Goal: Information Seeking & Learning: Learn about a topic

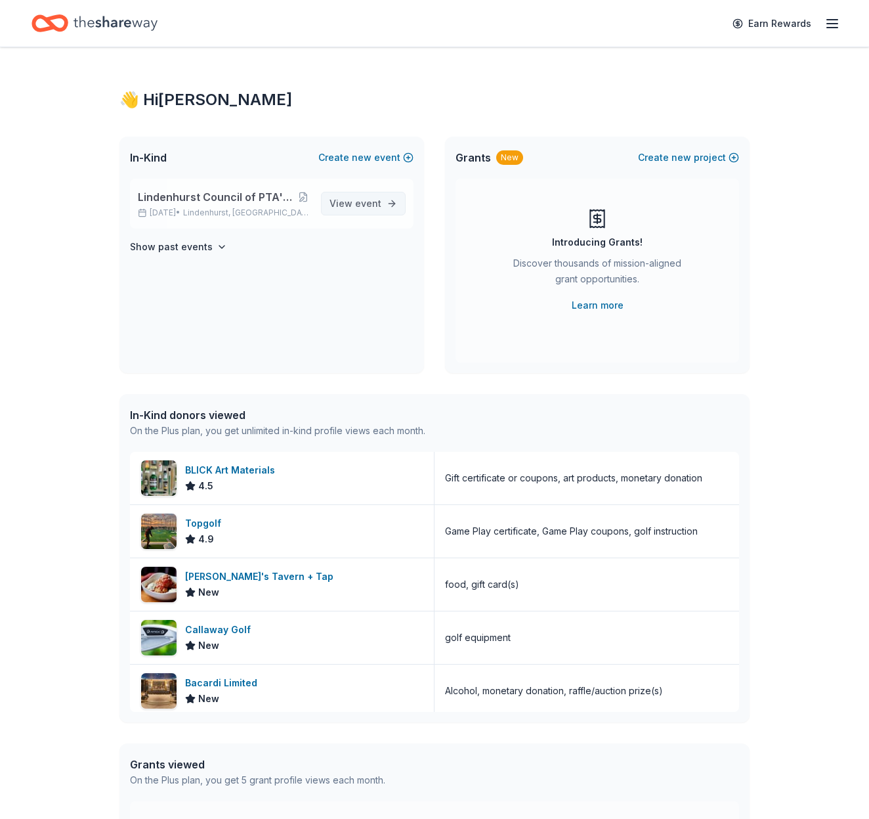
click at [361, 207] on span "event" at bounding box center [368, 203] width 26 height 11
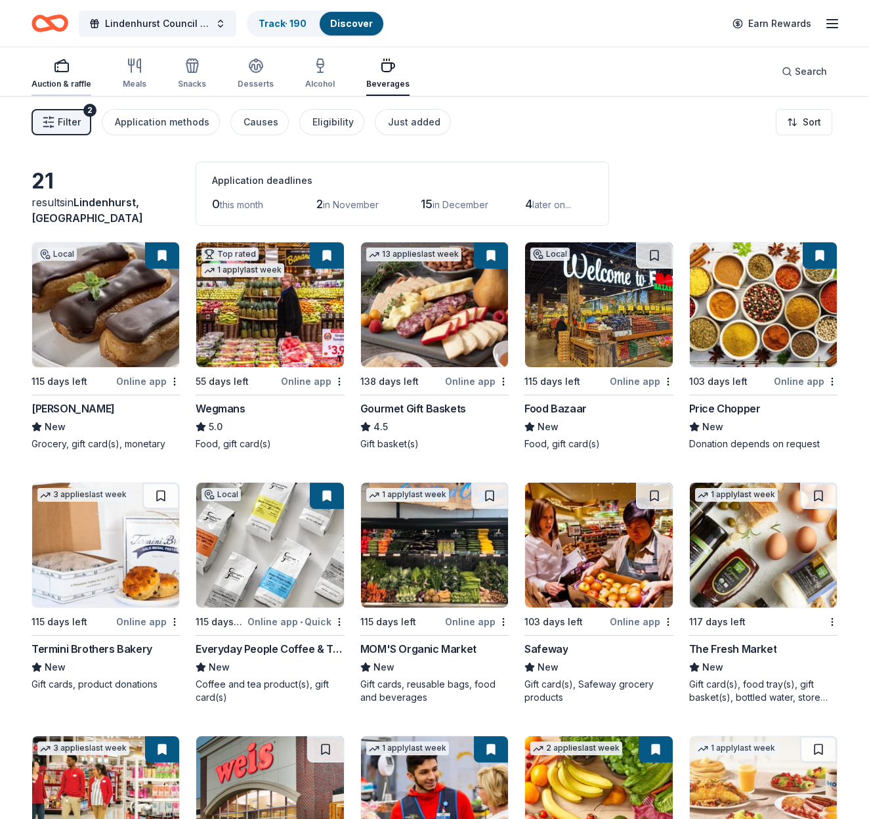
drag, startPoint x: 50, startPoint y: 66, endPoint x: 66, endPoint y: 69, distance: 16.1
click at [50, 66] on div "button" at bounding box center [62, 66] width 60 height 16
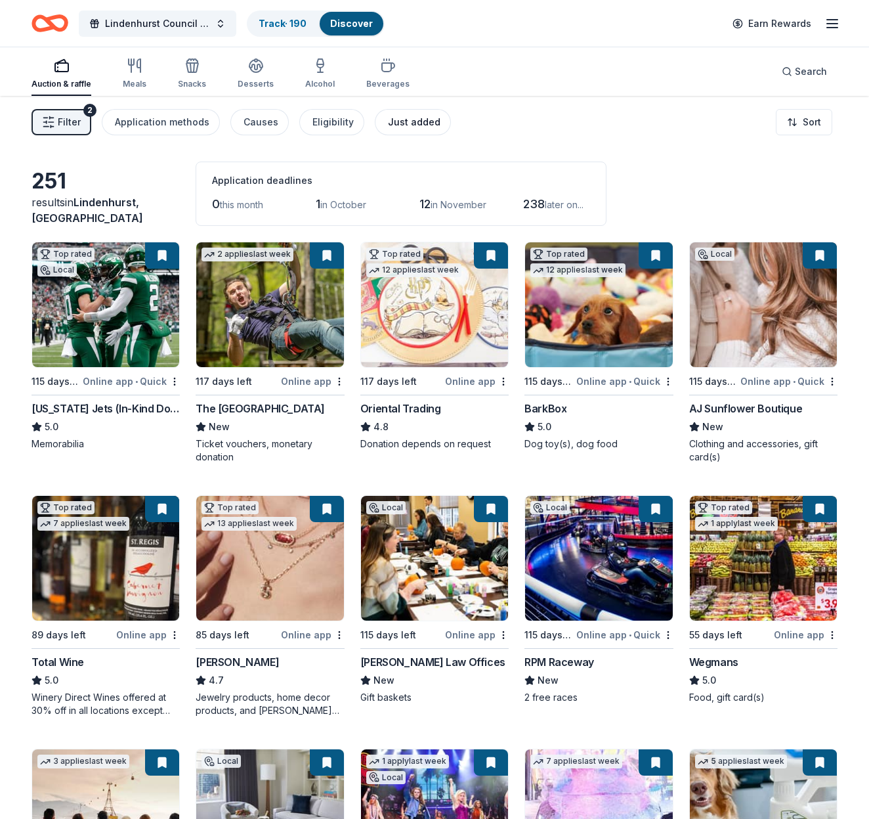
click at [414, 113] on button "Just added" at bounding box center [413, 122] width 76 height 26
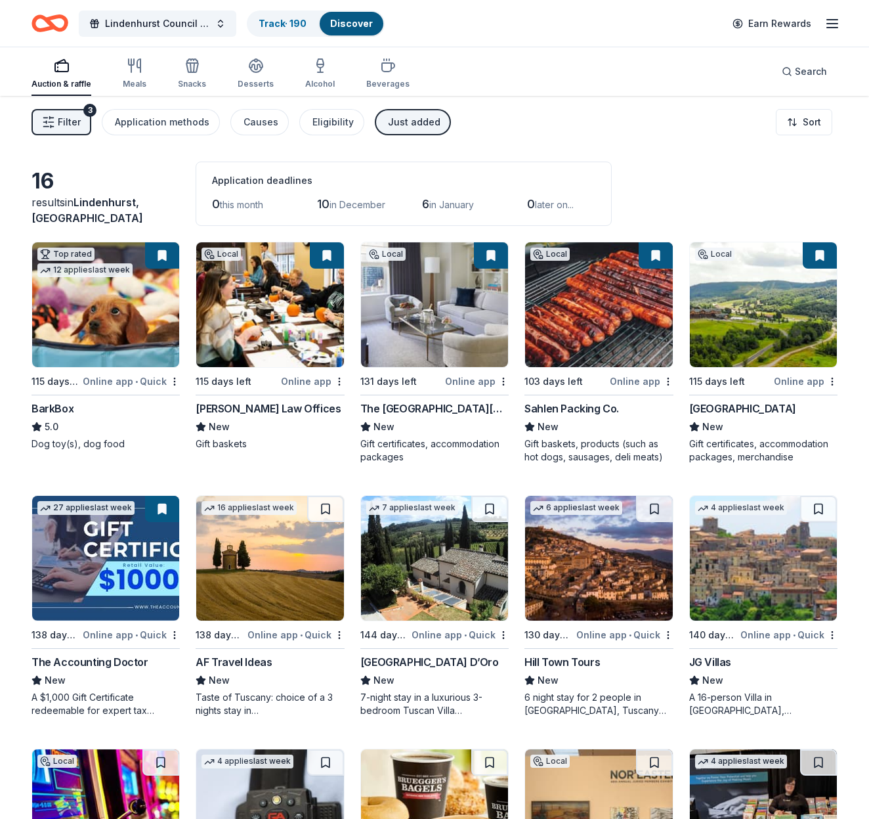
click at [75, 125] on span "Filter" at bounding box center [69, 122] width 23 height 16
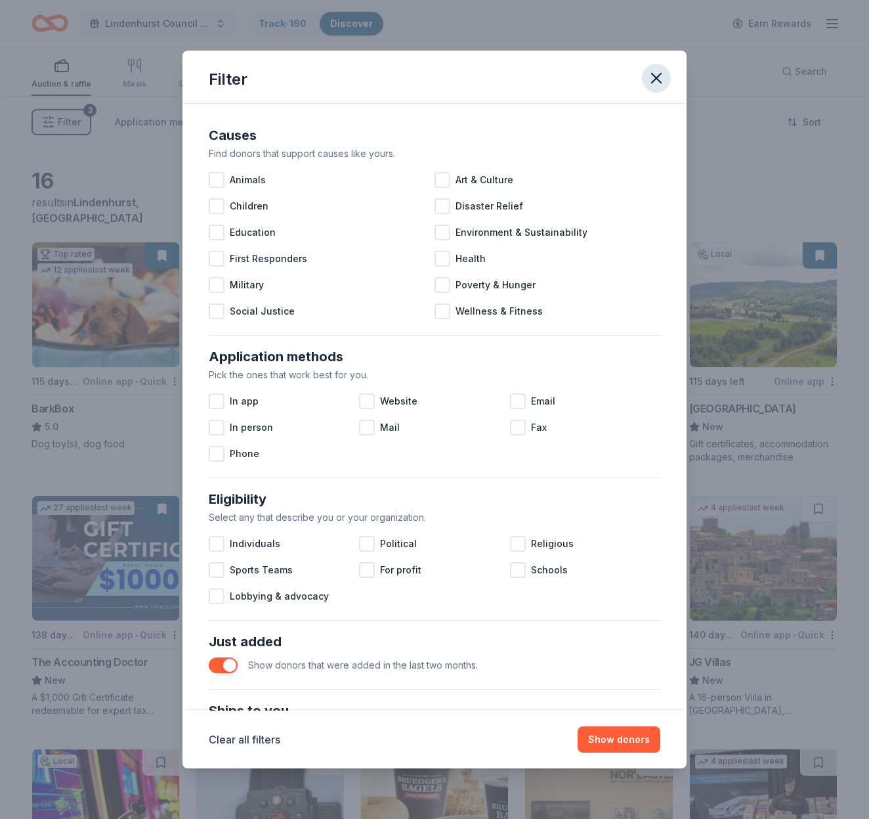
click at [663, 75] on icon "button" at bounding box center [656, 78] width 18 height 18
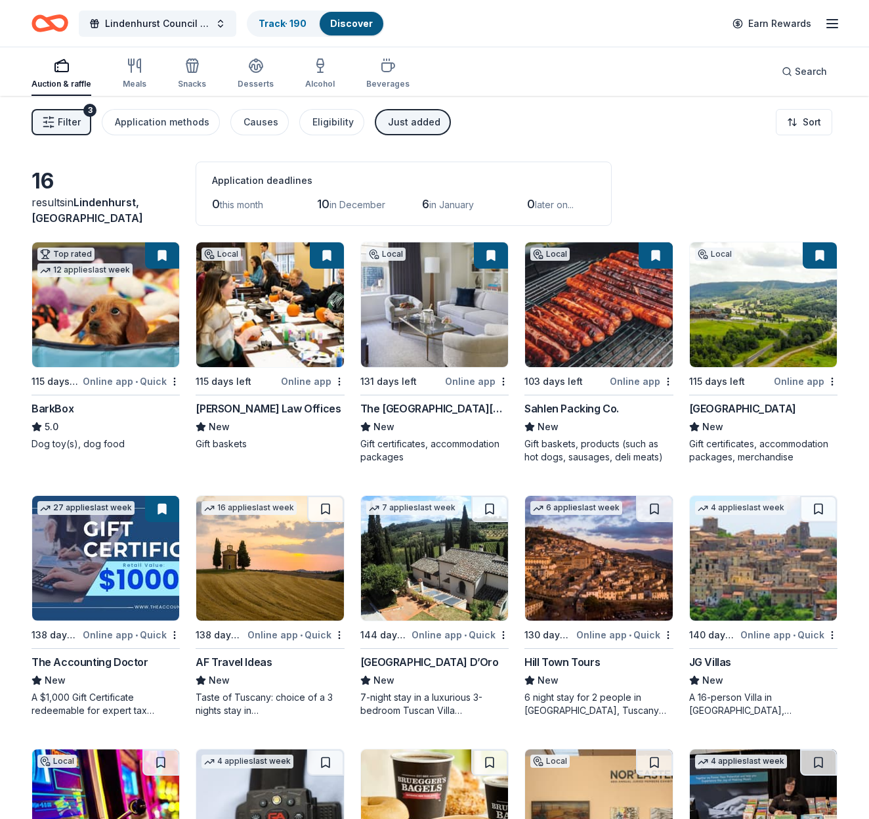
click at [64, 67] on icon "button" at bounding box center [62, 66] width 16 height 16
drag, startPoint x: 310, startPoint y: 123, endPoint x: 328, endPoint y: 125, distance: 17.8
click at [328, 125] on button "Eligibility" at bounding box center [331, 122] width 65 height 26
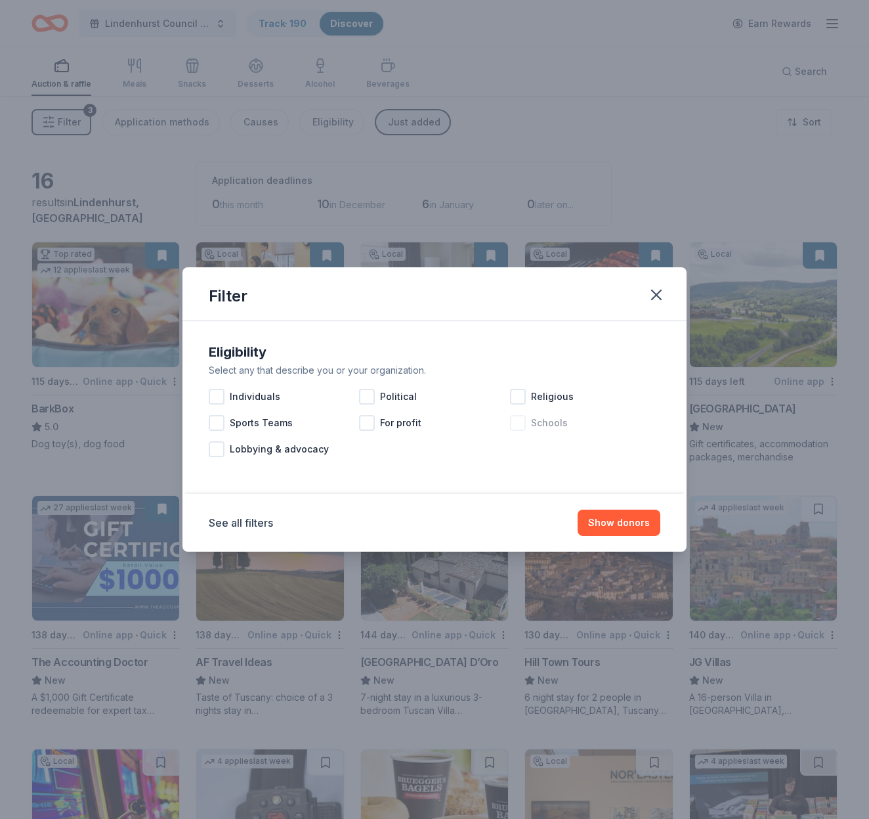
click at [516, 422] on div at bounding box center [518, 423] width 16 height 16
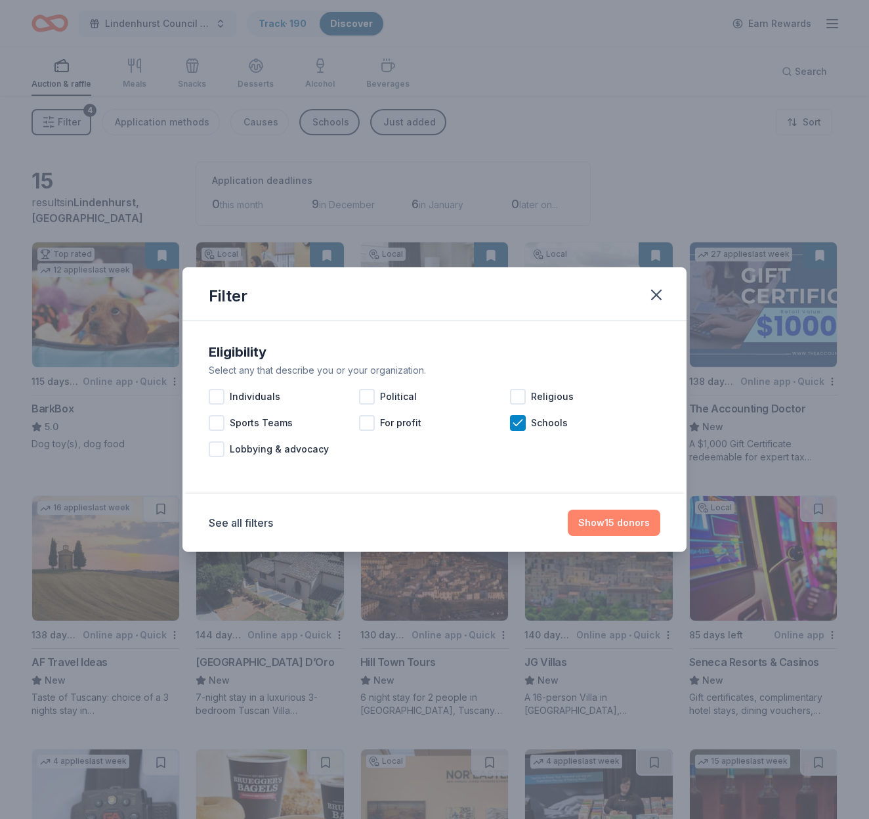
click at [638, 525] on button "Show 15 donors" at bounding box center [614, 523] width 93 height 26
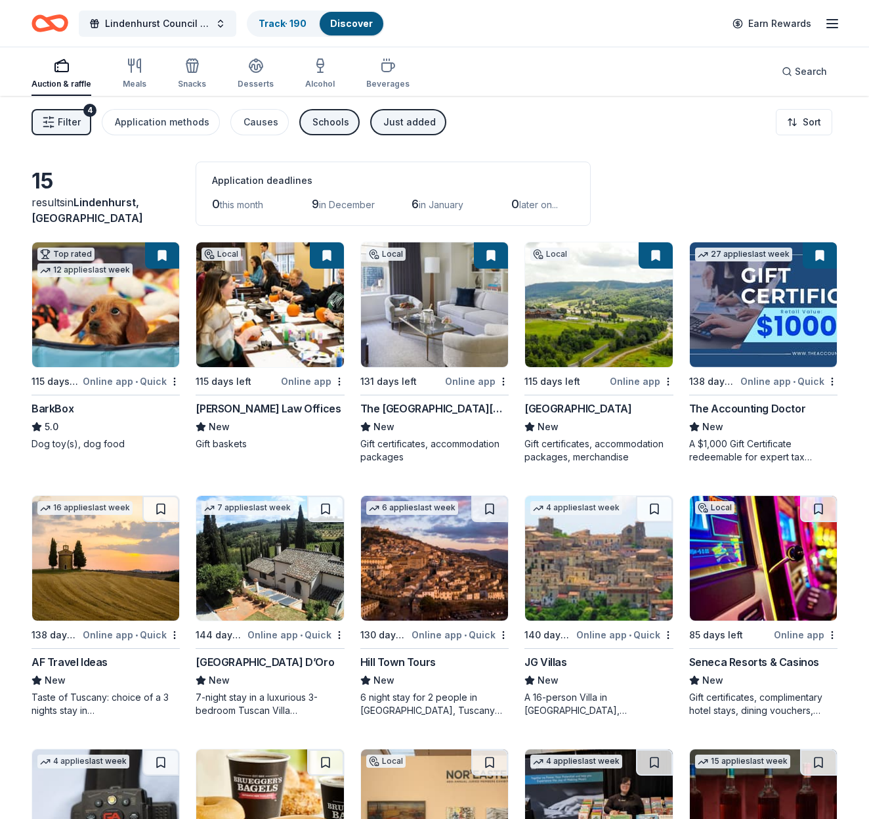
click at [327, 118] on div "Schools" at bounding box center [331, 122] width 37 height 16
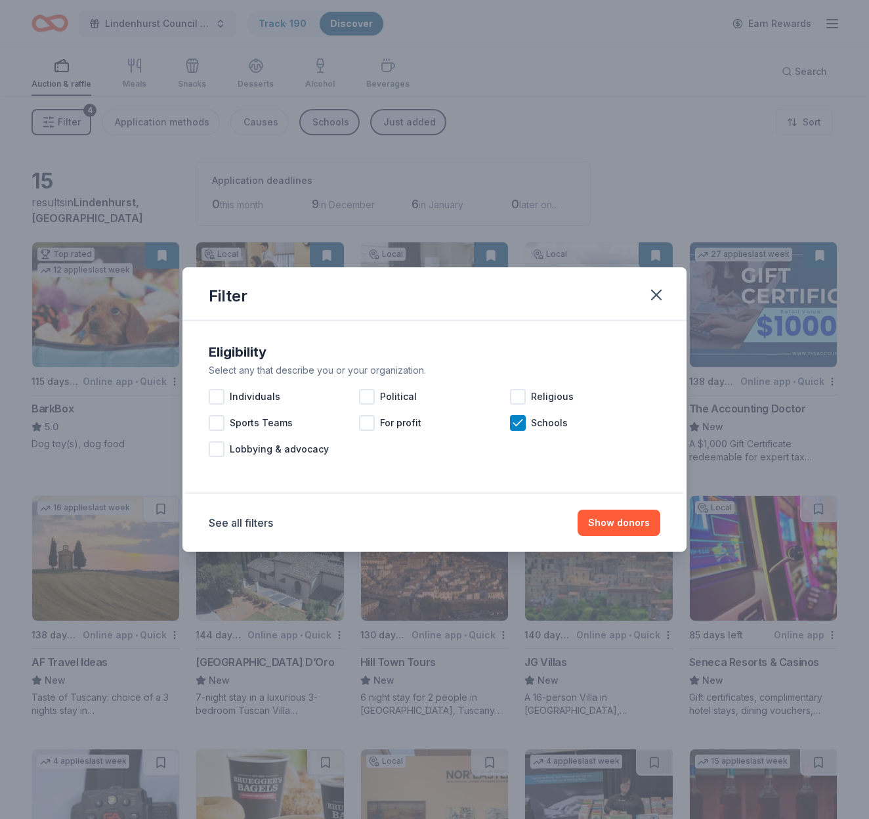
click at [412, 122] on div "Filter Eligibility Select any that describe you or your organization. Individua…" at bounding box center [434, 409] width 869 height 819
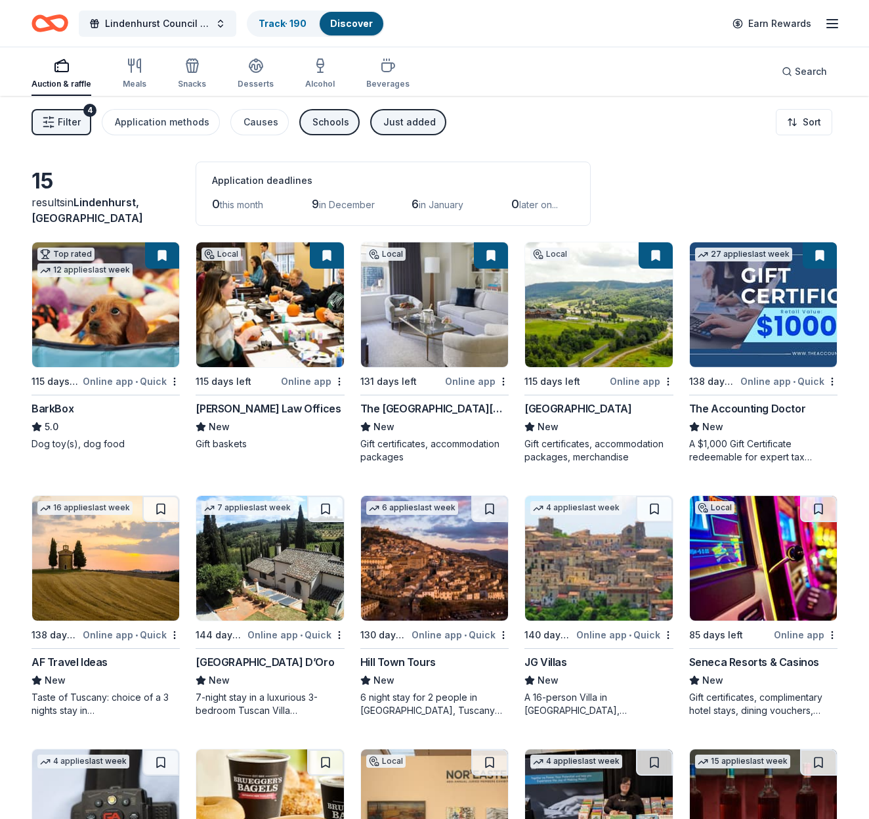
click at [338, 126] on div "Schools" at bounding box center [331, 122] width 37 height 16
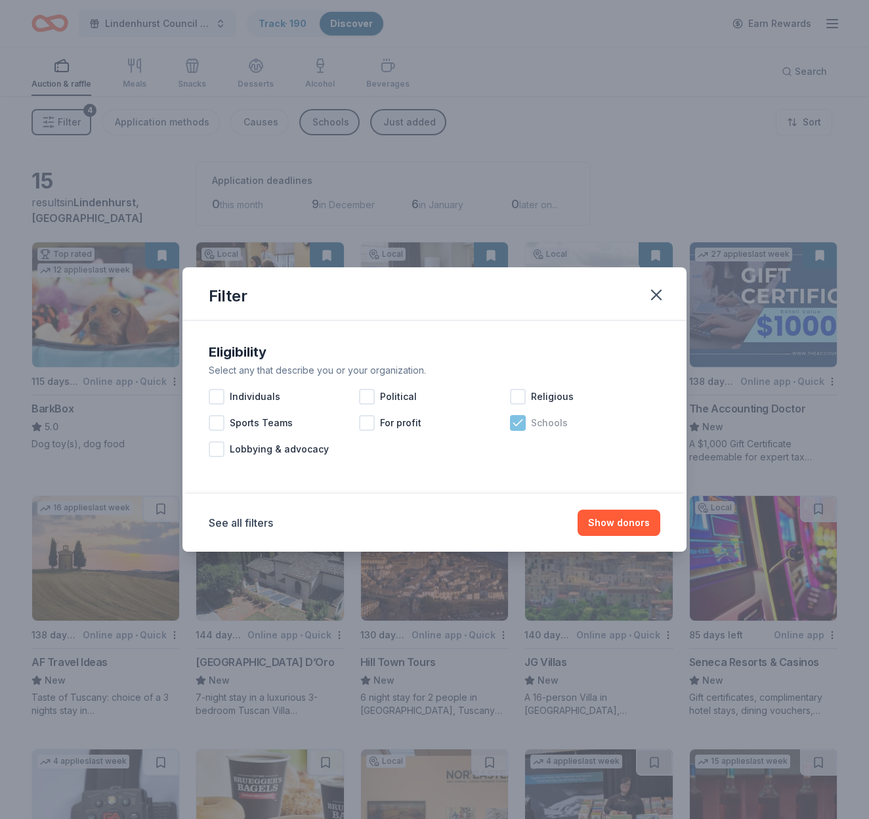
click at [514, 418] on icon at bounding box center [517, 422] width 13 height 13
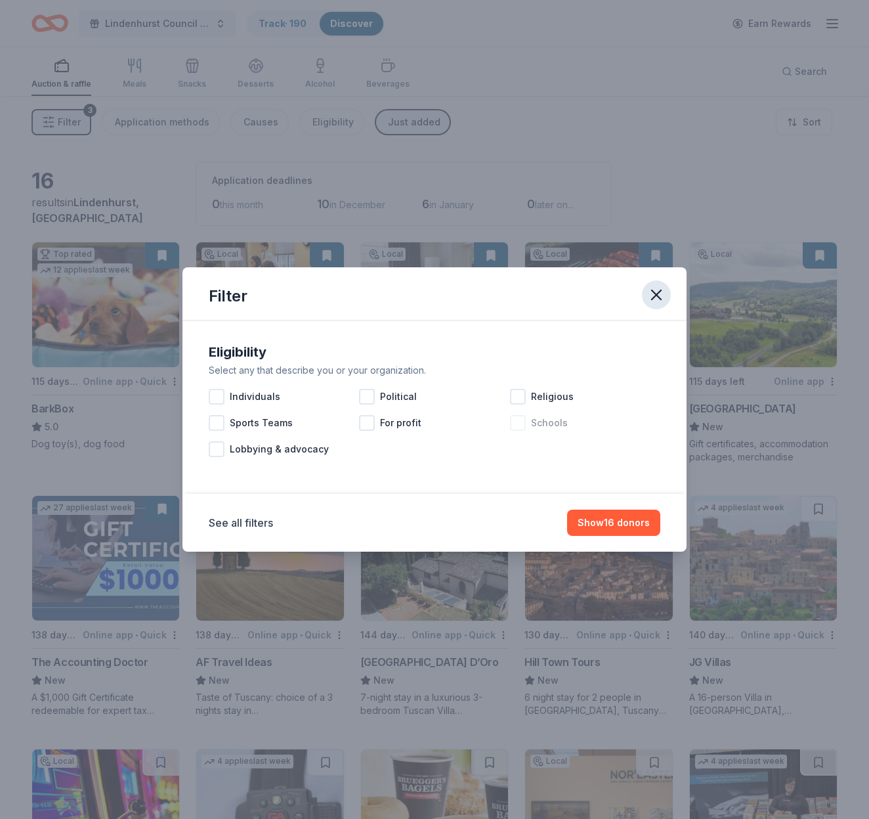
click at [657, 297] on icon "button" at bounding box center [656, 295] width 18 height 18
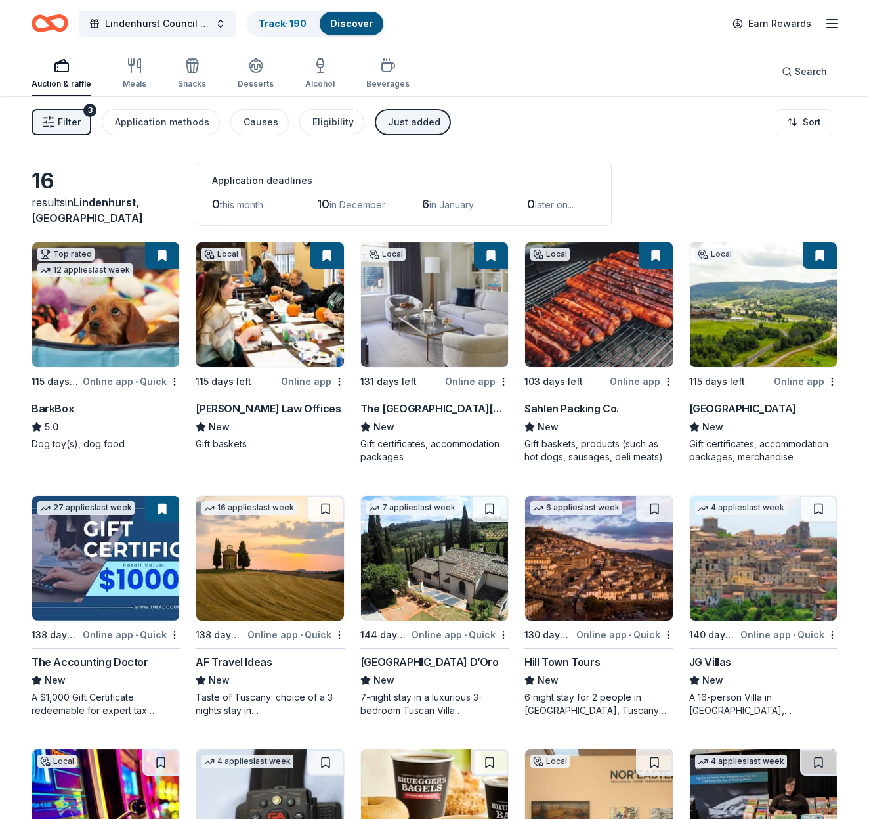
click at [411, 127] on div "Just added" at bounding box center [414, 122] width 53 height 16
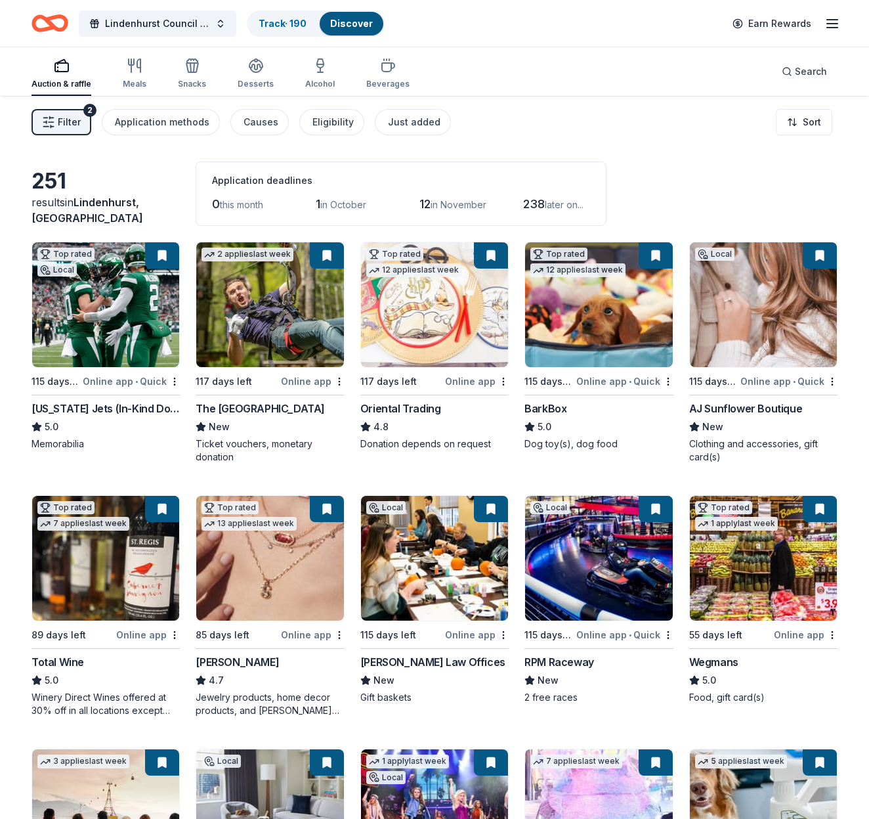
scroll to position [2, 0]
